Goal: Transaction & Acquisition: Purchase product/service

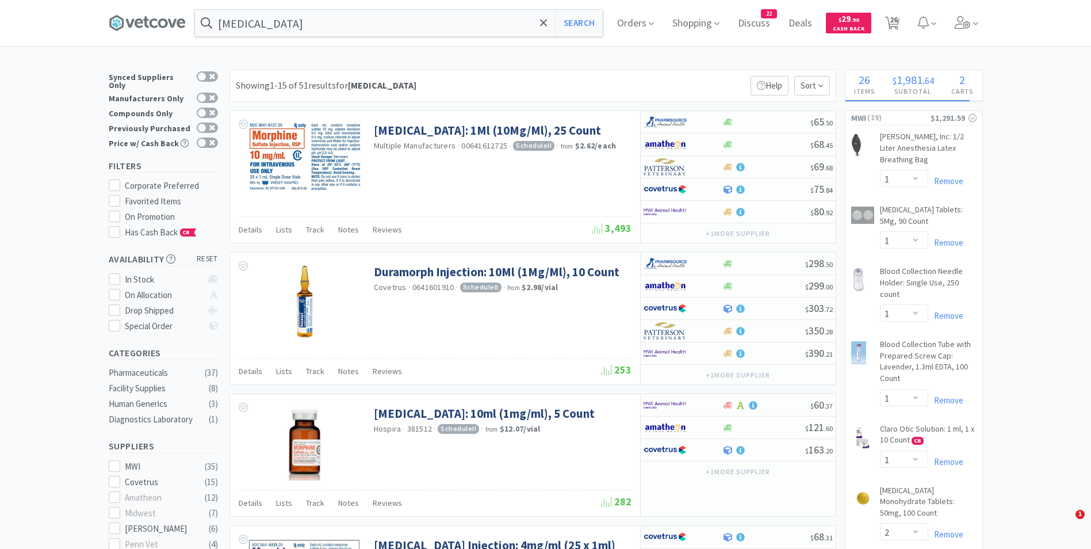
select select "1"
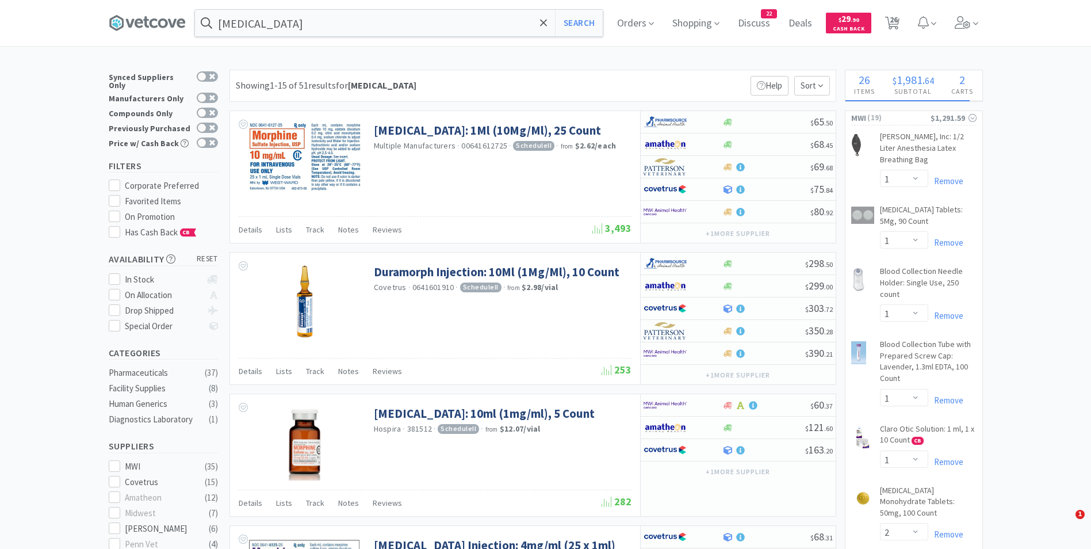
select select "2"
select select "1"
select select "2"
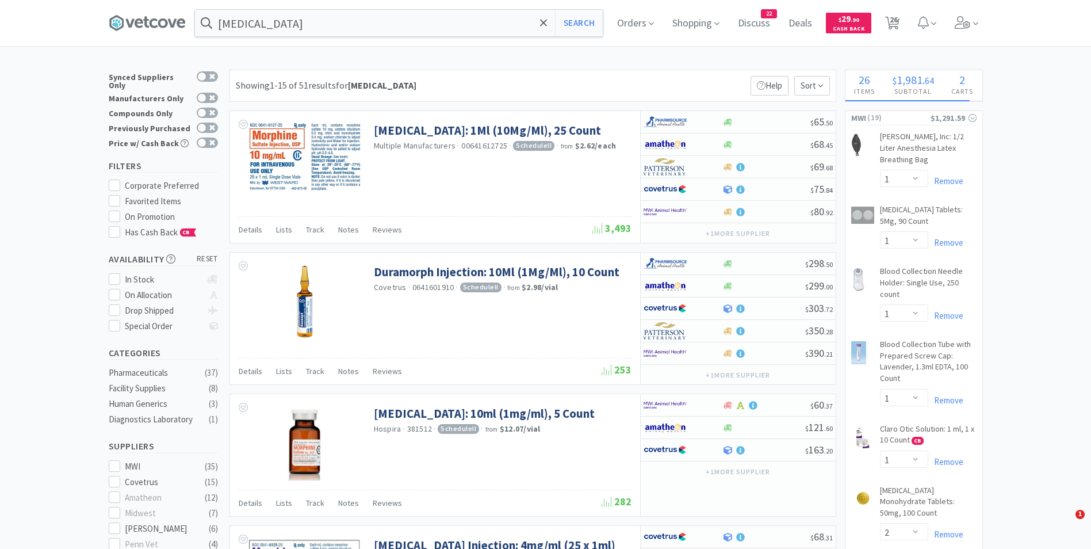
select select "1"
select select "2"
select select "4"
select select "1"
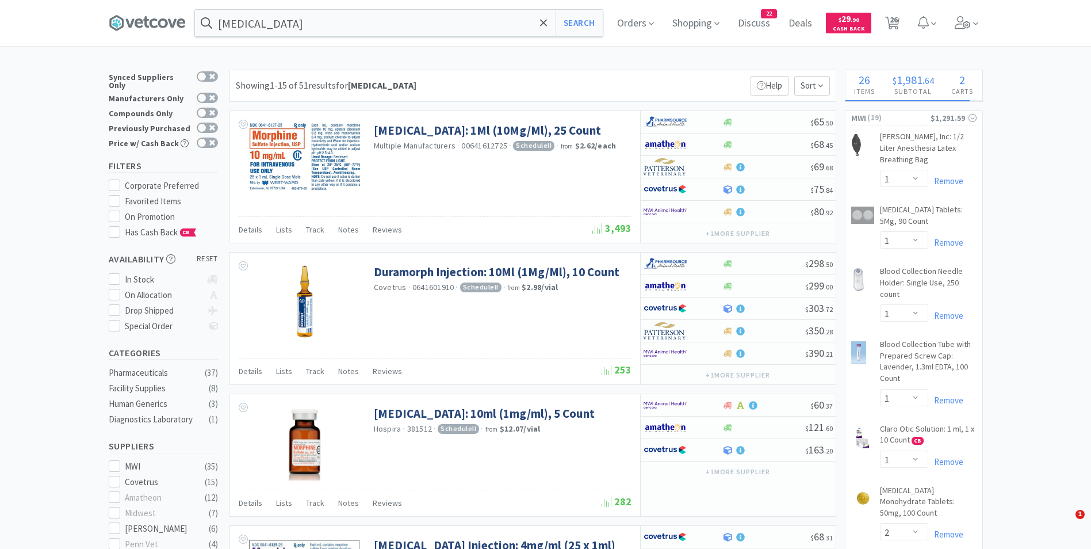
select select "1"
select select "50"
select select "1"
select select "3"
select select "1"
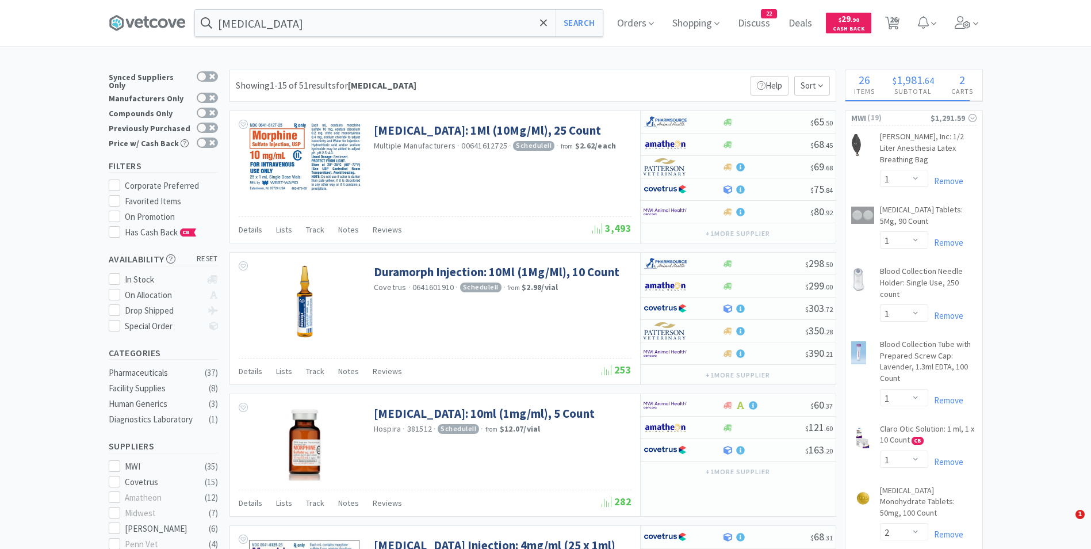
select select "1"
select select "3"
select select "1"
select select "50"
select select "1"
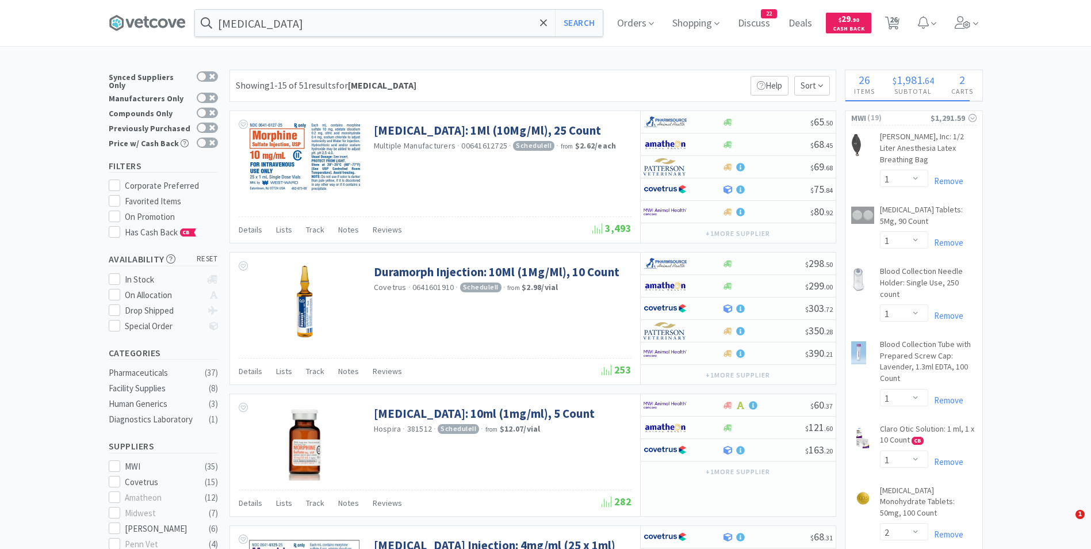
select select "1"
click at [895, 20] on span "26" at bounding box center [894, 20] width 8 height 46
select select "1"
select select "3"
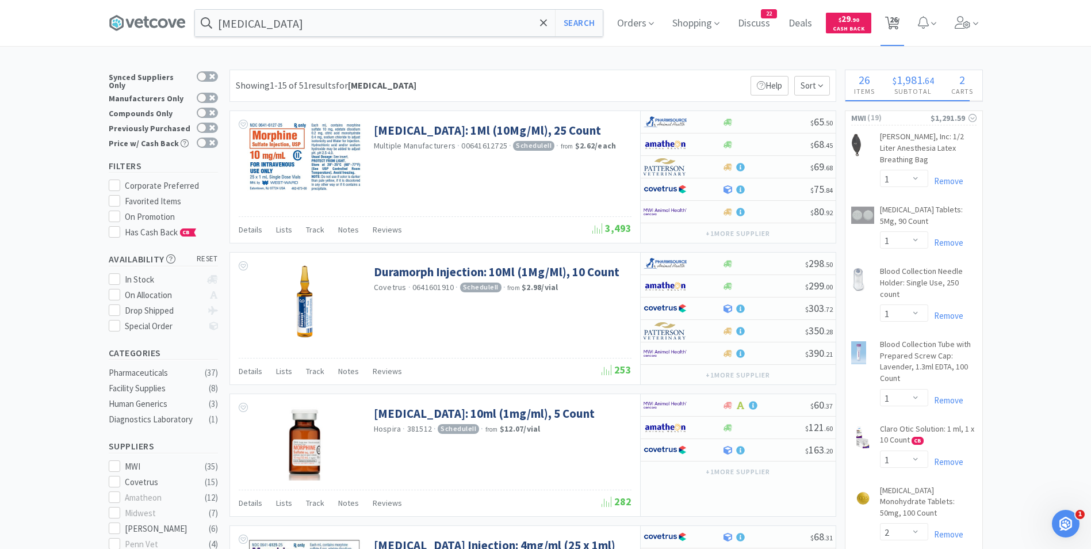
select select "1"
select select "50"
select select "1"
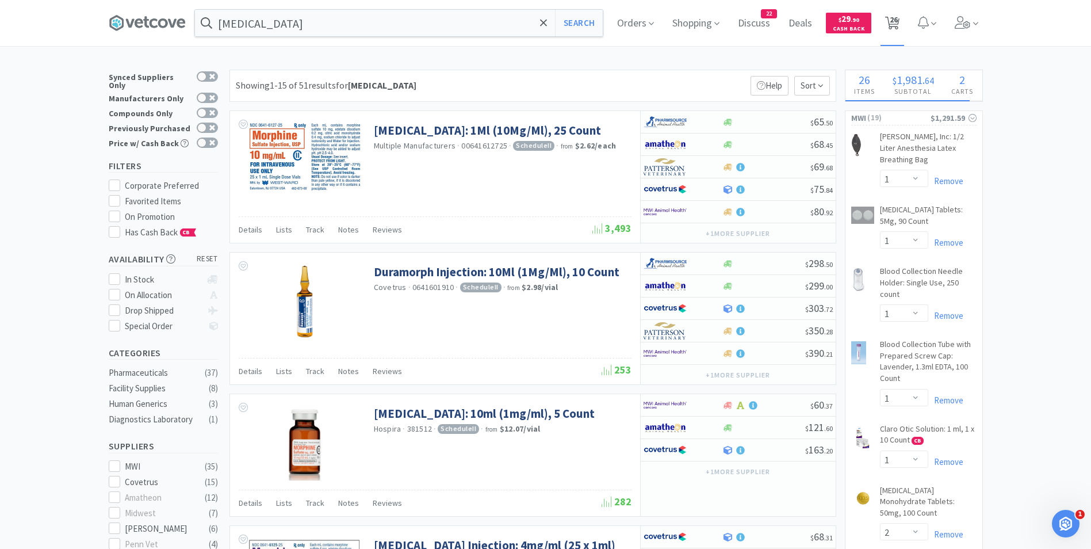
select select "1"
select select "2"
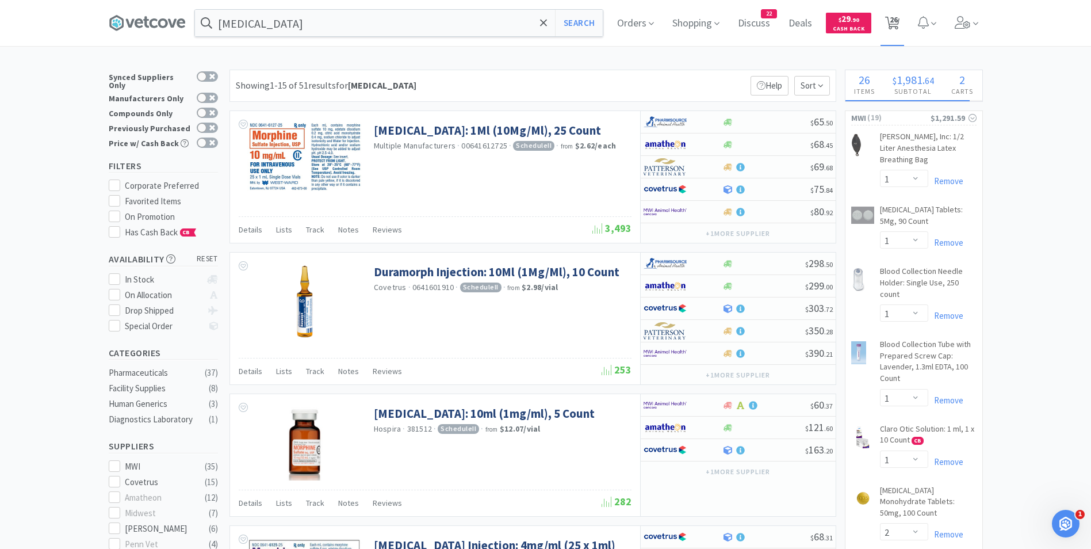
select select "1"
select select "2"
select select "1"
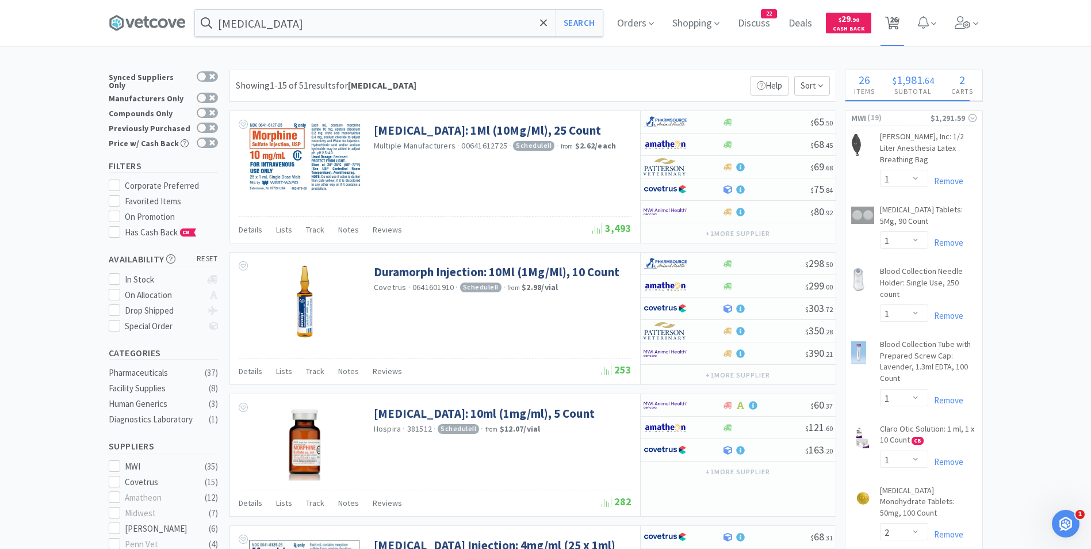
select select "2"
select select "4"
select select "1"
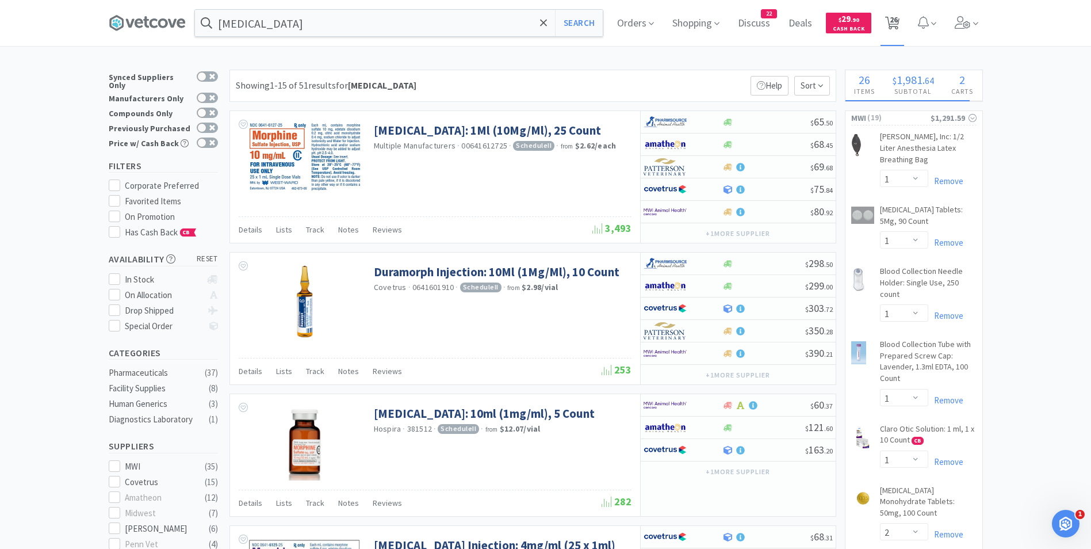
select select "50"
select select "1"
select select "3"
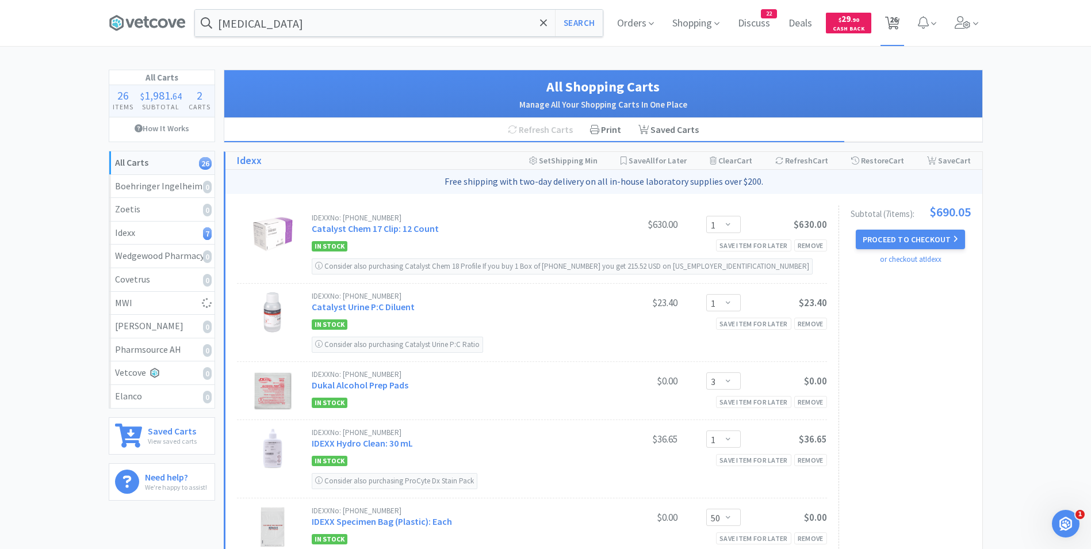
select select "1"
select select "2"
select select "1"
select select "2"
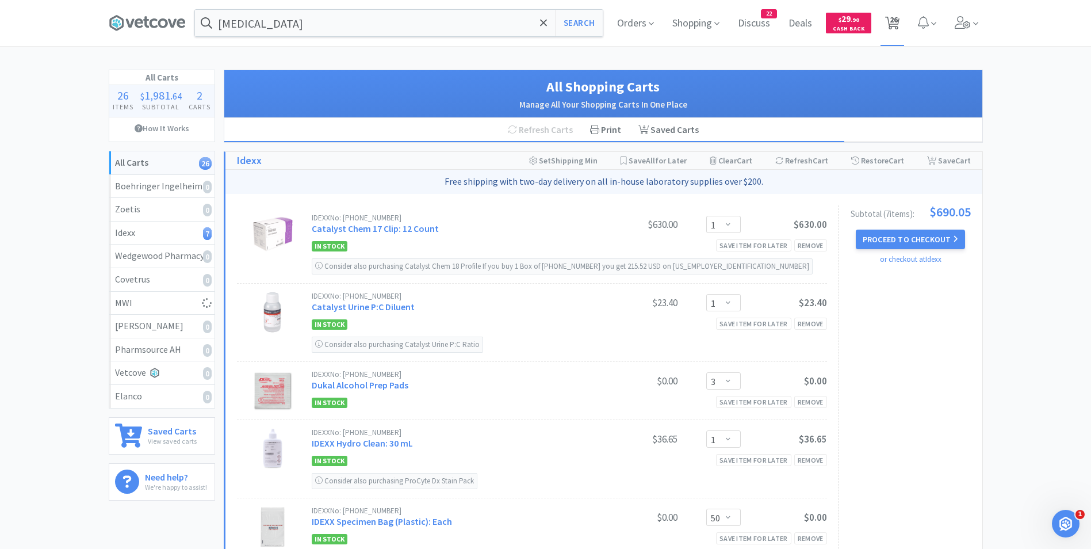
select select "4"
select select "1"
select select "50"
select select "1"
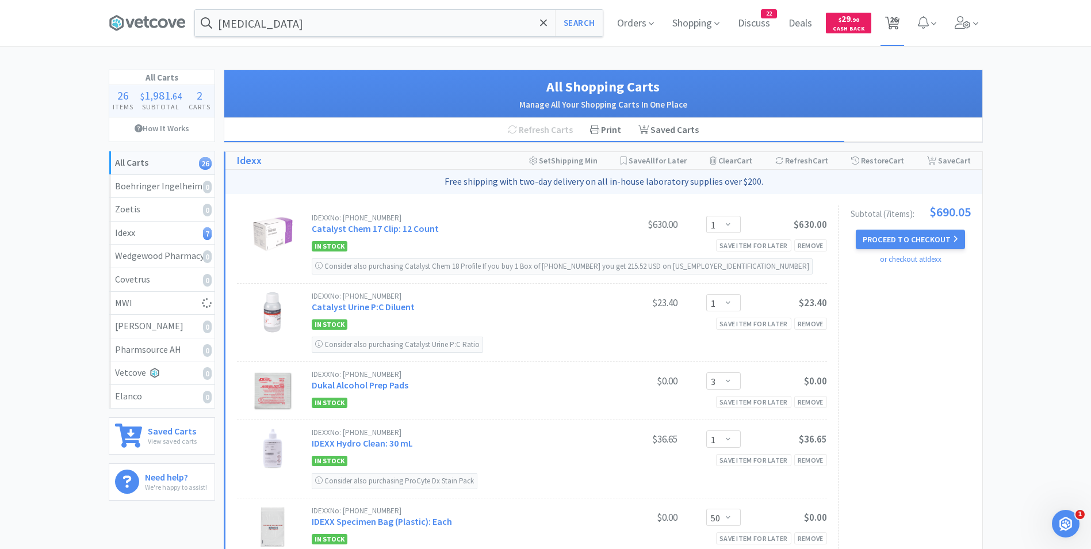
select select "3"
click at [893, 240] on button "Proceed to Checkout" at bounding box center [910, 239] width 109 height 20
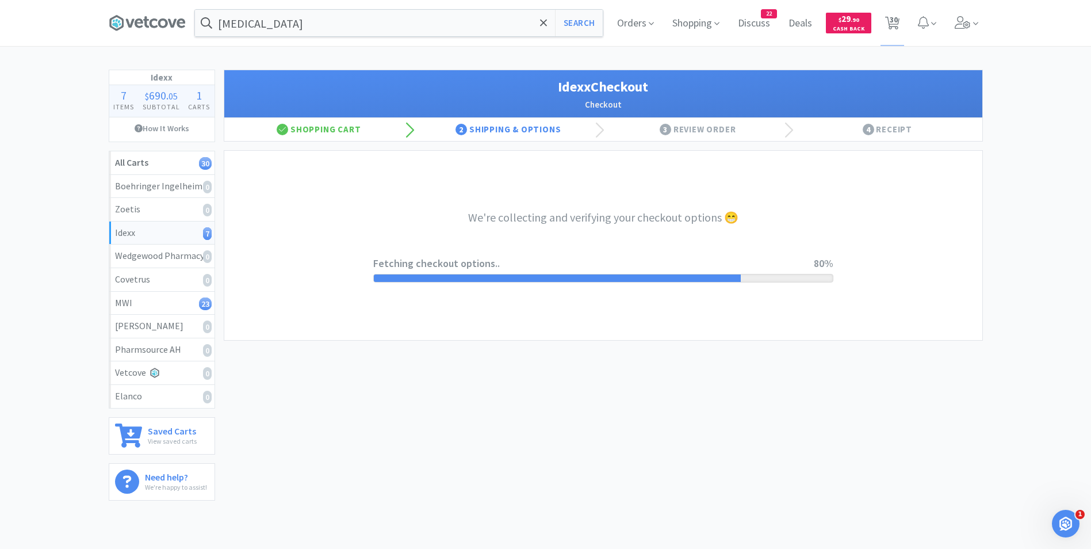
select select "904"
select select "003"
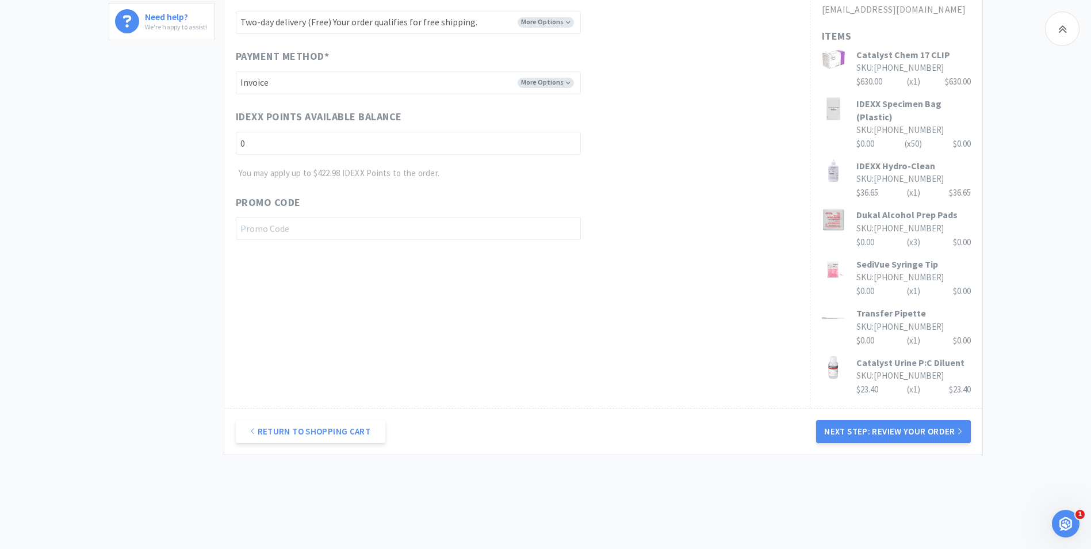
scroll to position [499, 0]
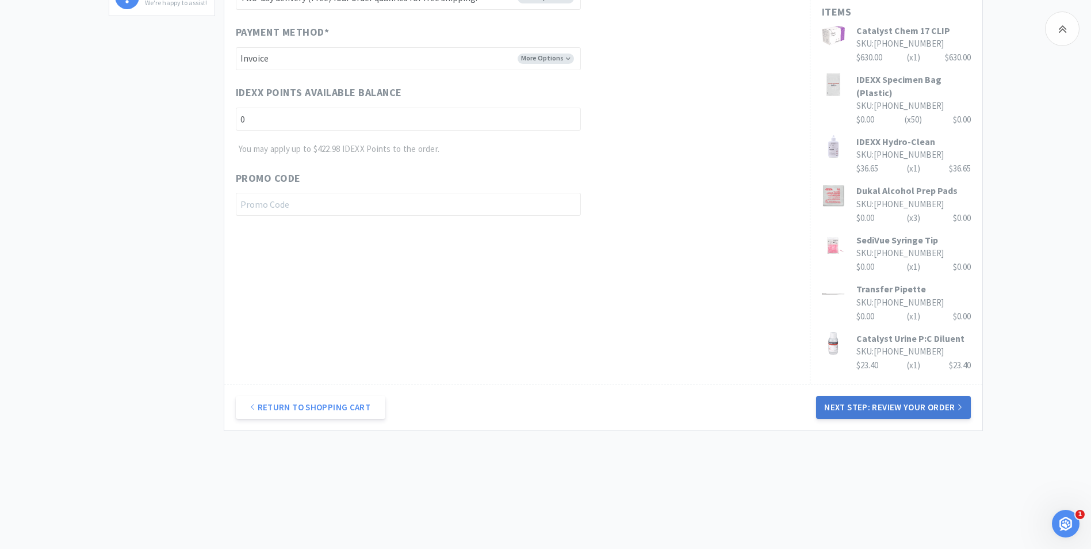
click at [869, 412] on button "Next Step: Review Your Order" at bounding box center [893, 407] width 154 height 23
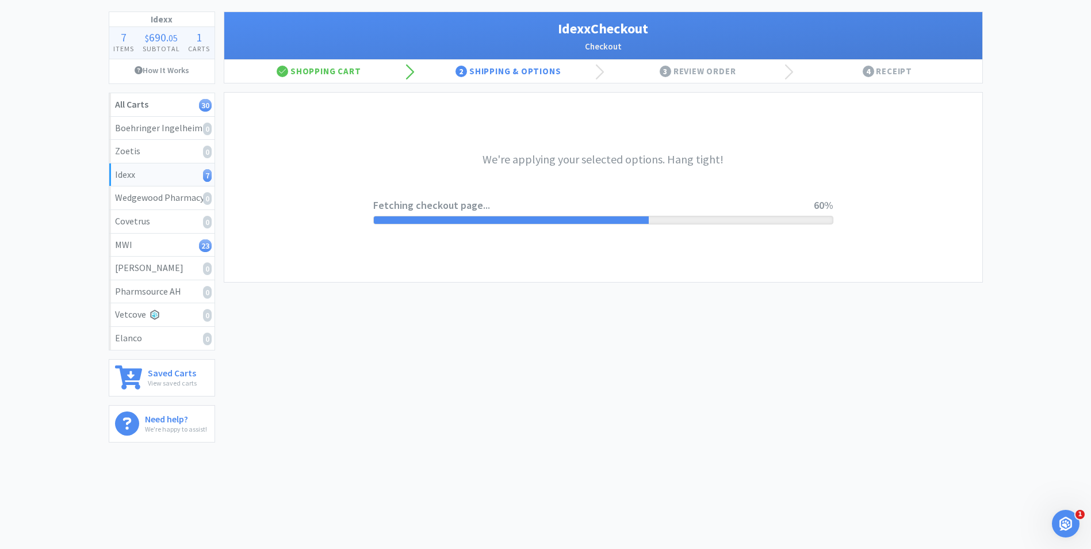
scroll to position [0, 0]
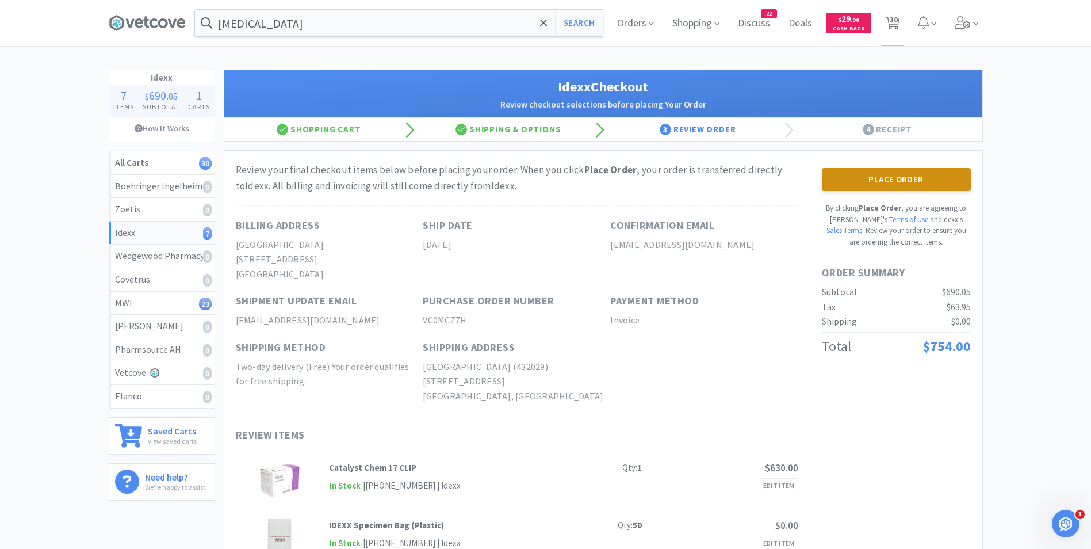
click at [897, 185] on button "Place Order" at bounding box center [896, 179] width 149 height 23
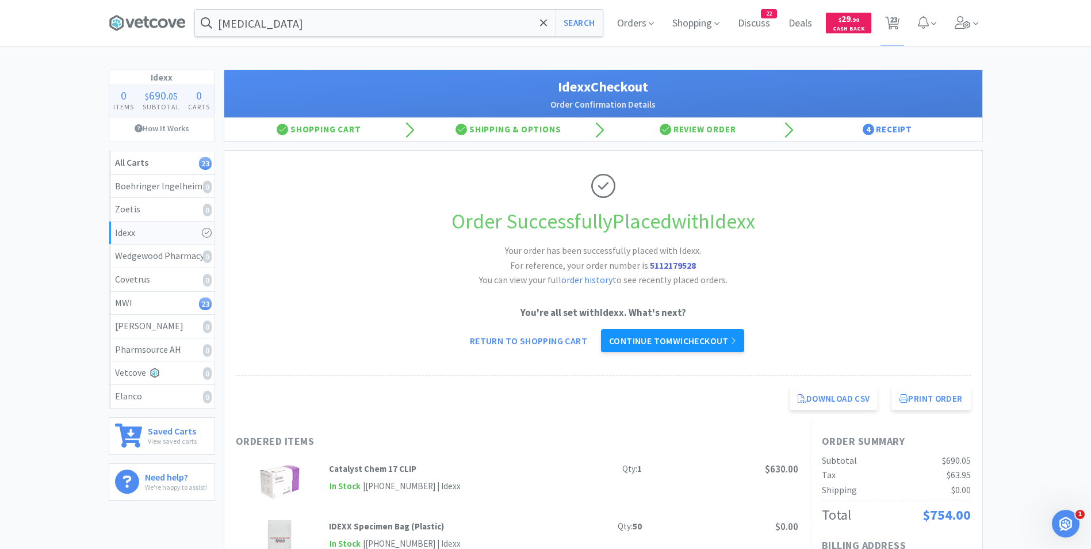
click at [651, 338] on link "Continue to MWI checkout" at bounding box center [672, 340] width 143 height 23
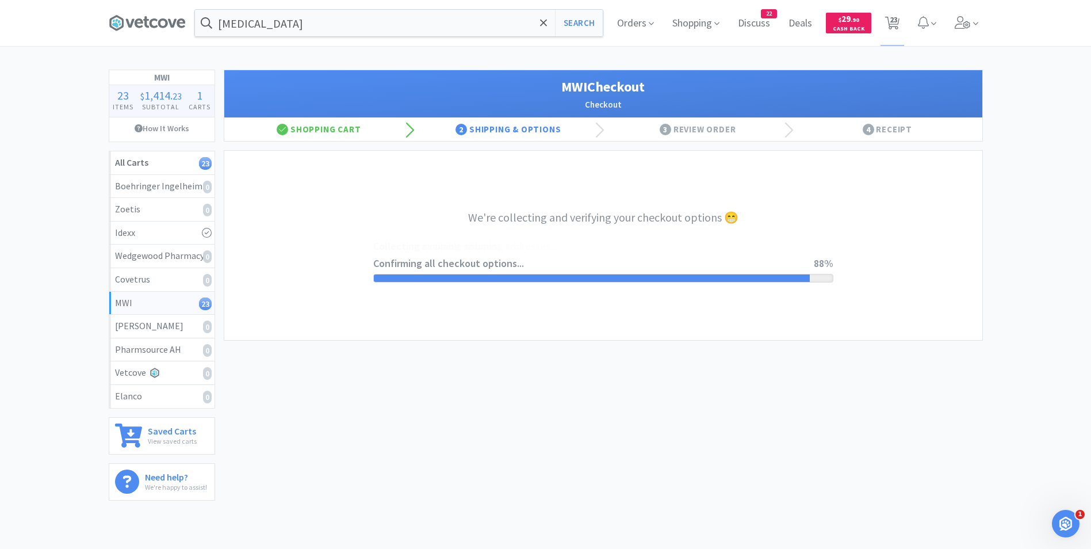
select select "STD_"
select select "RPS"
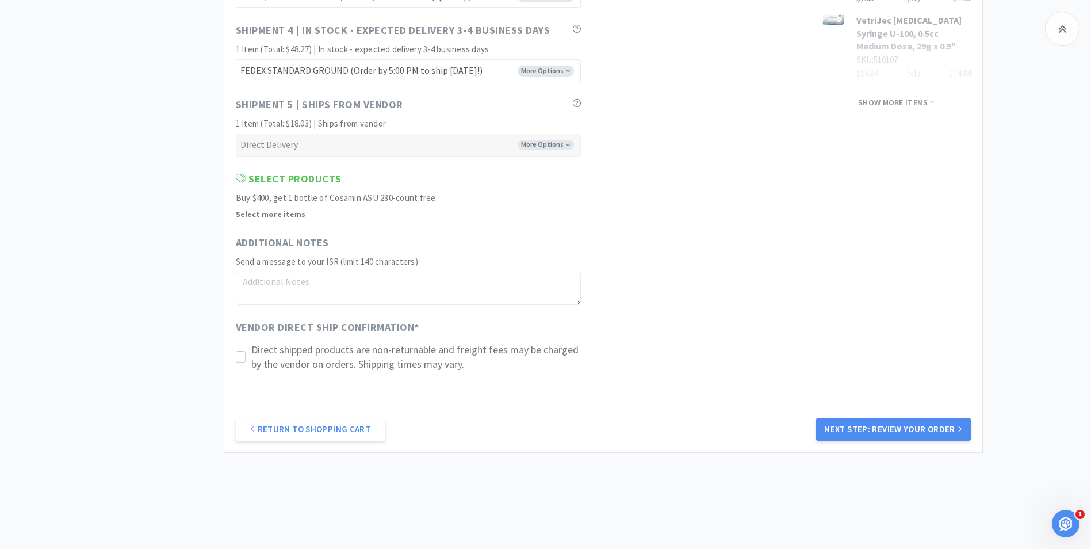
scroll to position [981, 0]
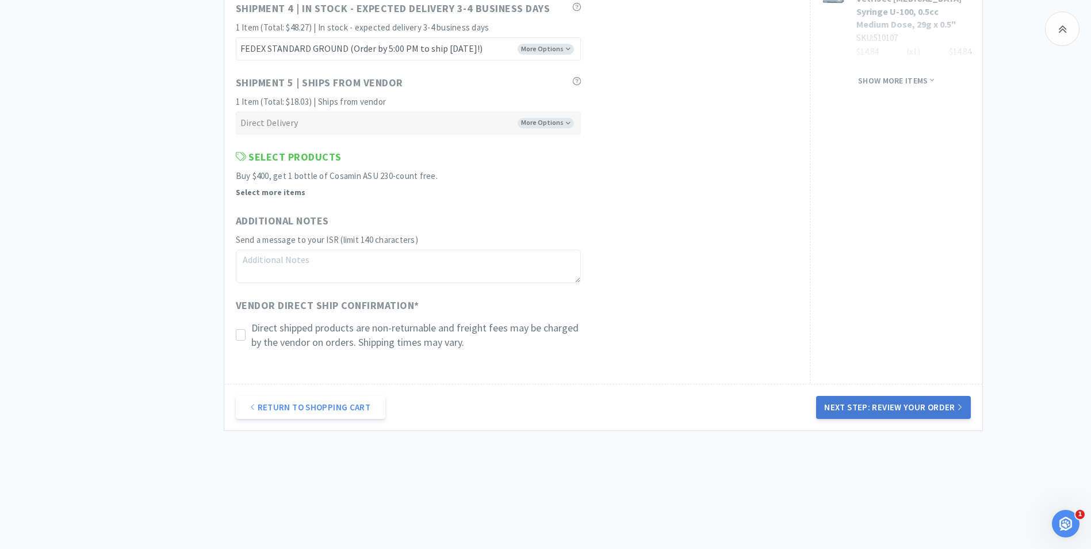
click at [856, 409] on button "Next Step: Review Your Order" at bounding box center [893, 407] width 154 height 23
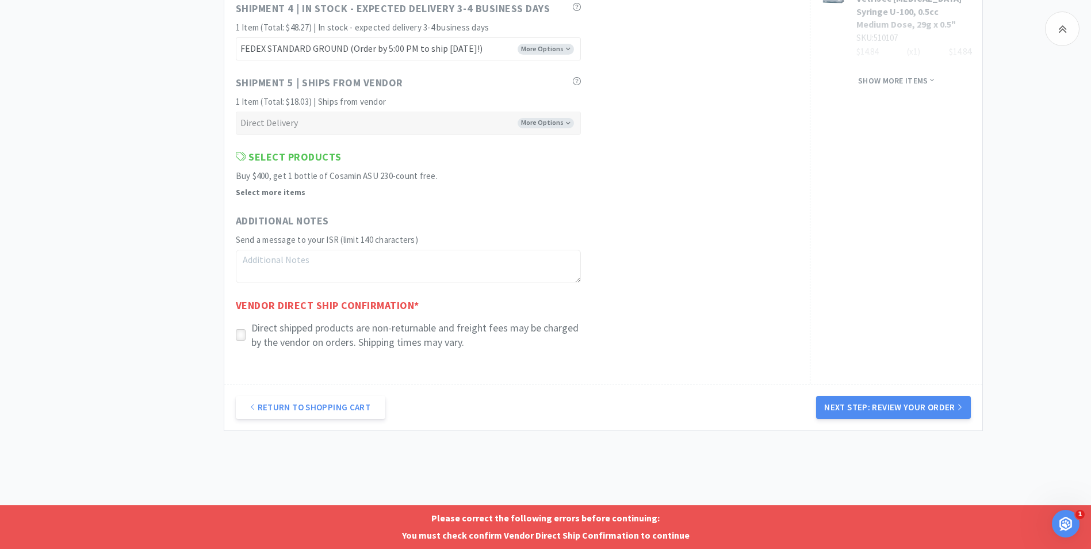
click at [241, 338] on icon at bounding box center [240, 335] width 9 height 9
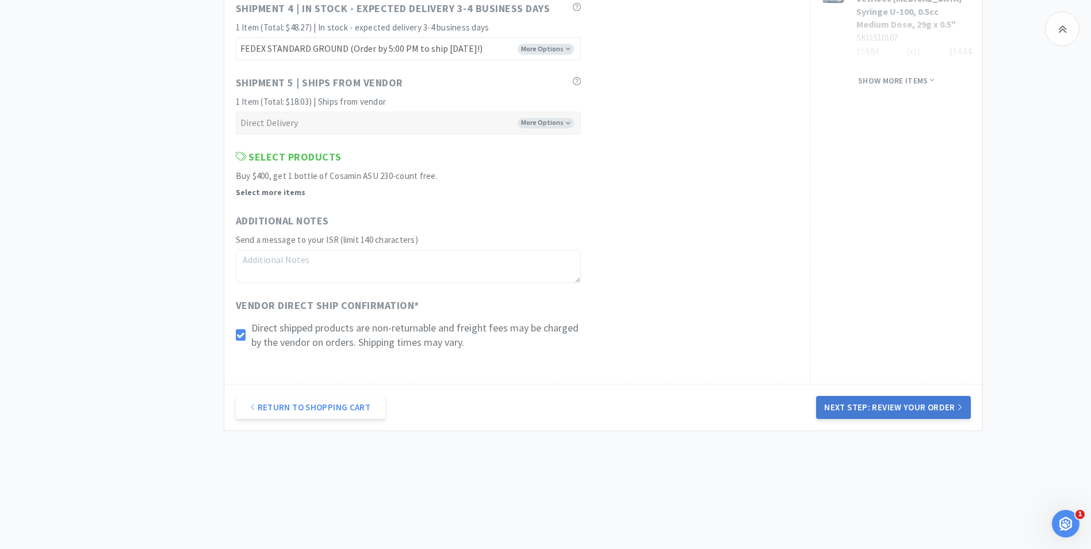
click at [861, 411] on button "Next Step: Review Your Order" at bounding box center [893, 407] width 154 height 23
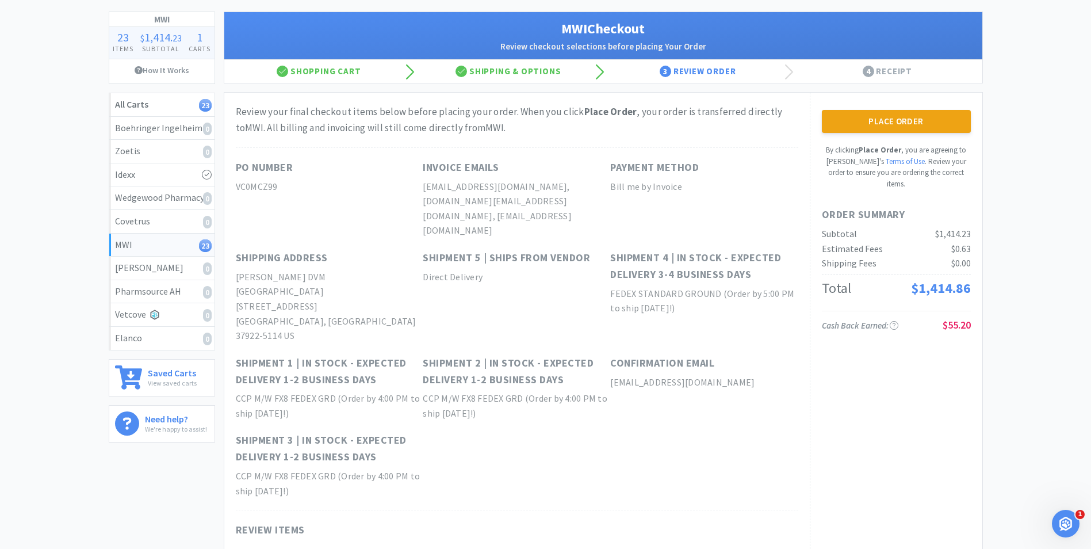
scroll to position [0, 0]
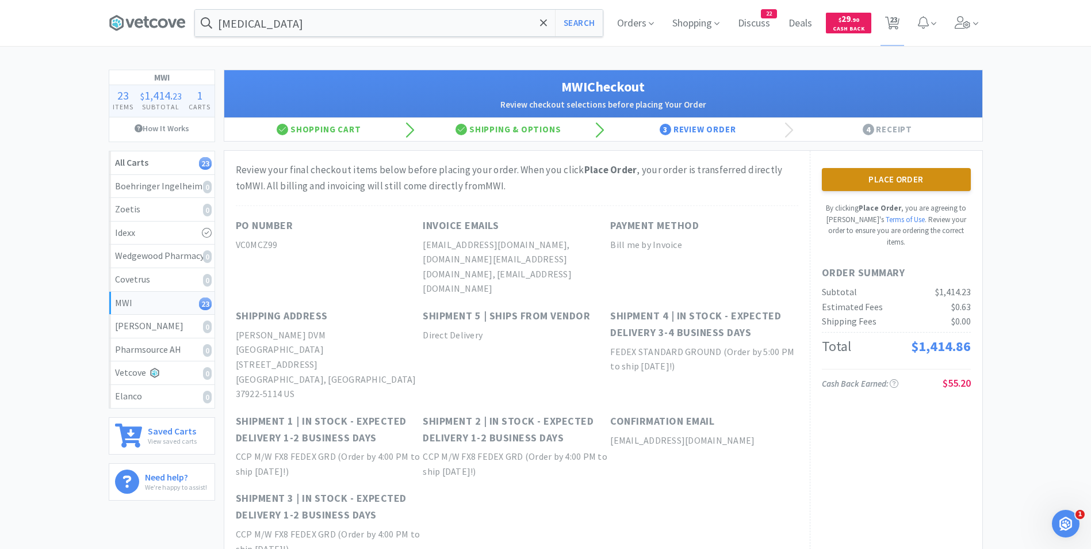
click at [883, 183] on button "Place Order" at bounding box center [896, 179] width 149 height 23
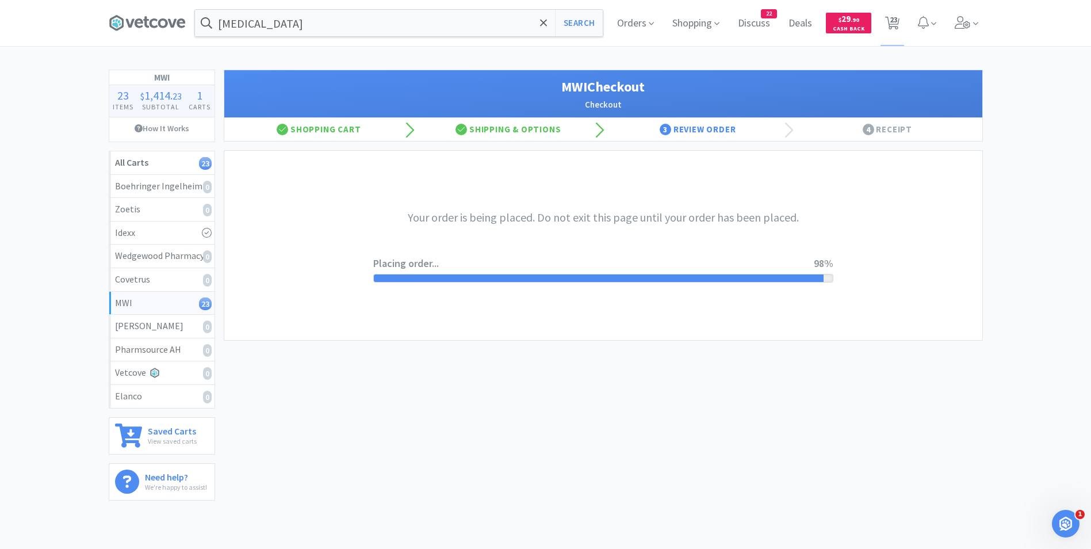
scroll to position [58, 0]
